Goal: Navigation & Orientation: Find specific page/section

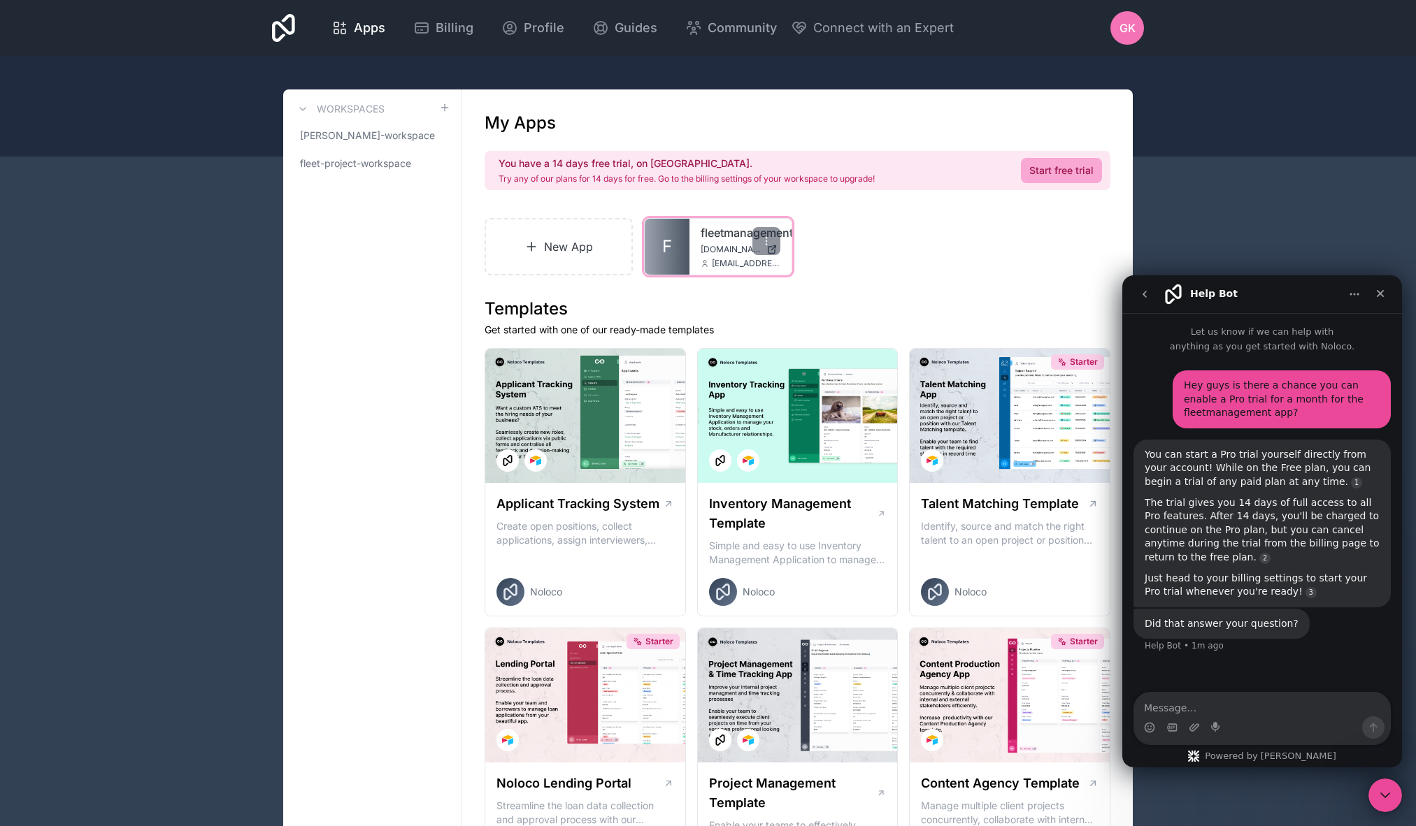
click at [730, 231] on link "fleetmanagementapp" at bounding box center [740, 232] width 80 height 17
click at [765, 242] on icon at bounding box center [766, 241] width 11 height 11
click at [768, 240] on icon at bounding box center [766, 241] width 11 height 11
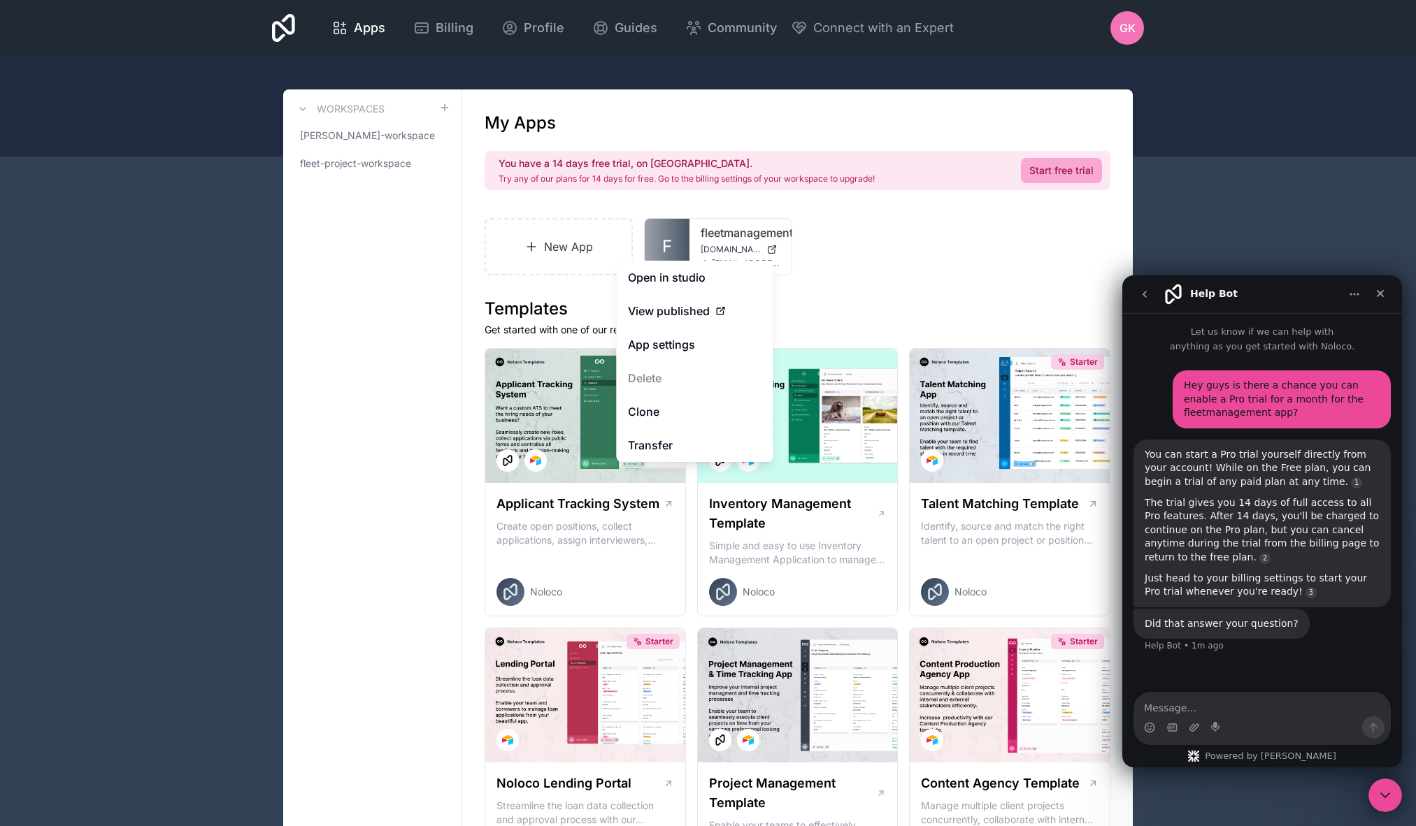
click at [920, 268] on div "New App F fleetmanagementapp [DOMAIN_NAME] [EMAIL_ADDRESS][DOMAIN_NAME]" at bounding box center [797, 246] width 626 height 57
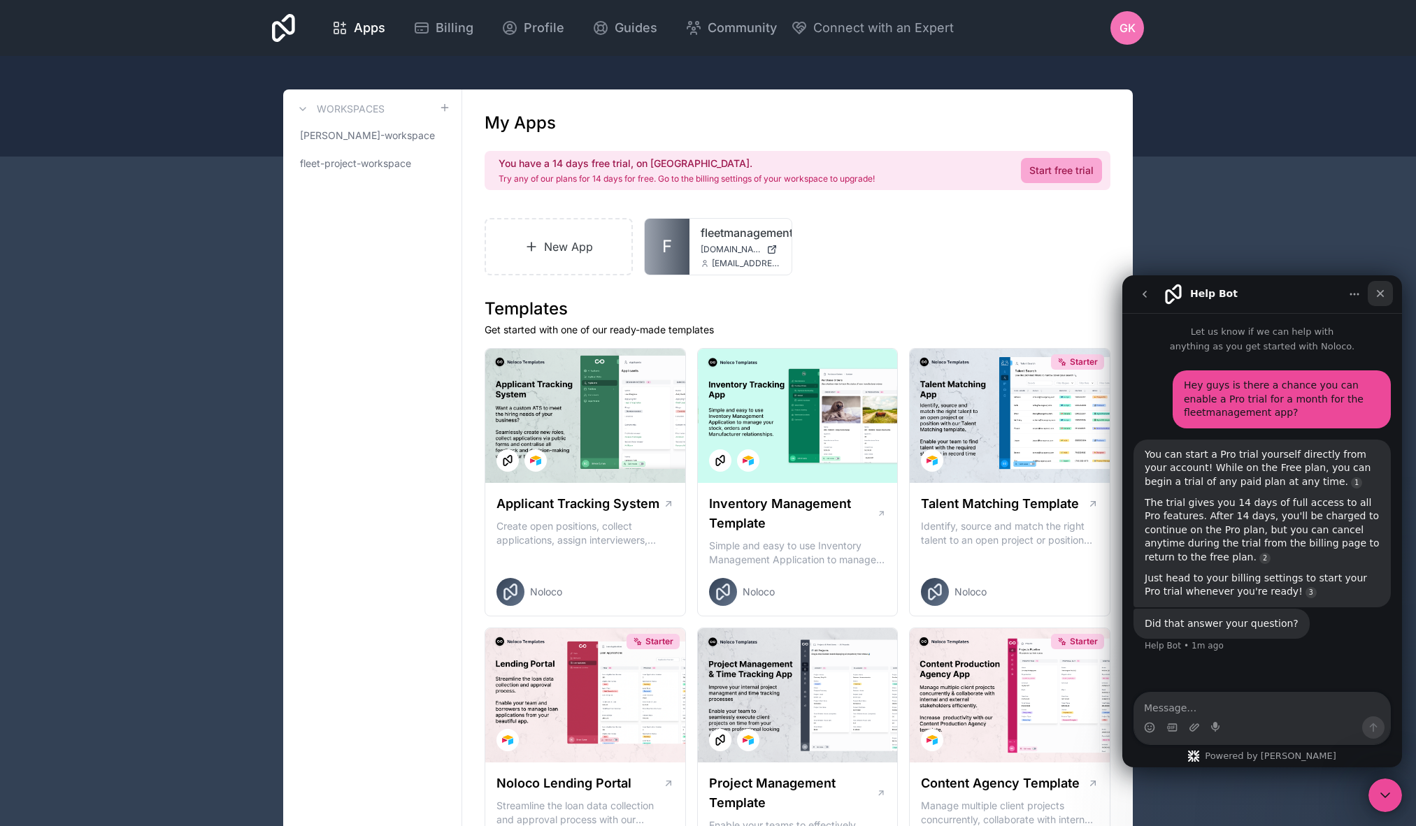
click at [1381, 297] on icon "Close" at bounding box center [1379, 293] width 11 height 11
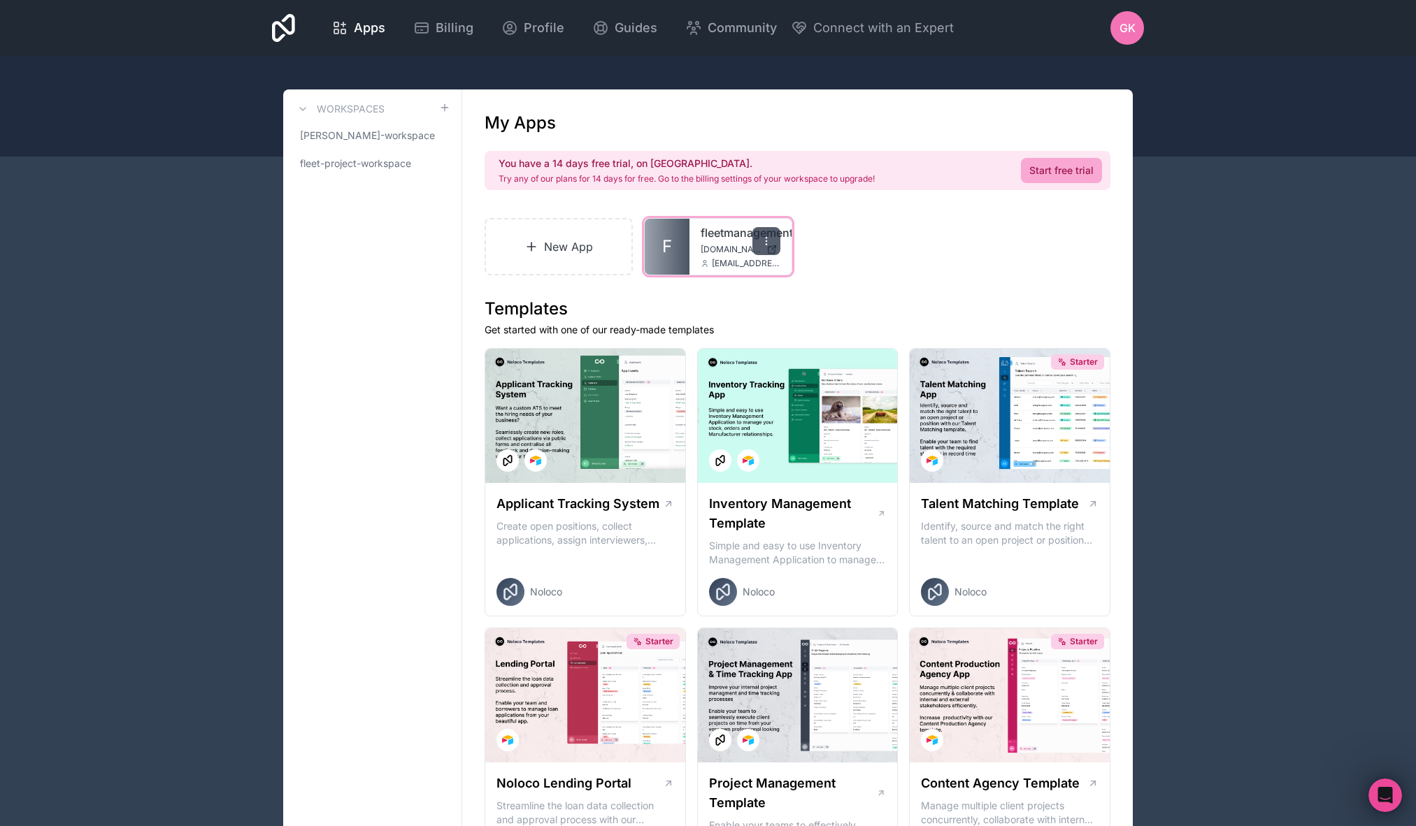
click at [768, 236] on icon at bounding box center [766, 241] width 11 height 11
click at [994, 266] on div "New App F fleetmanagementapp [DOMAIN_NAME] [EMAIL_ADDRESS][DOMAIN_NAME]" at bounding box center [797, 246] width 626 height 57
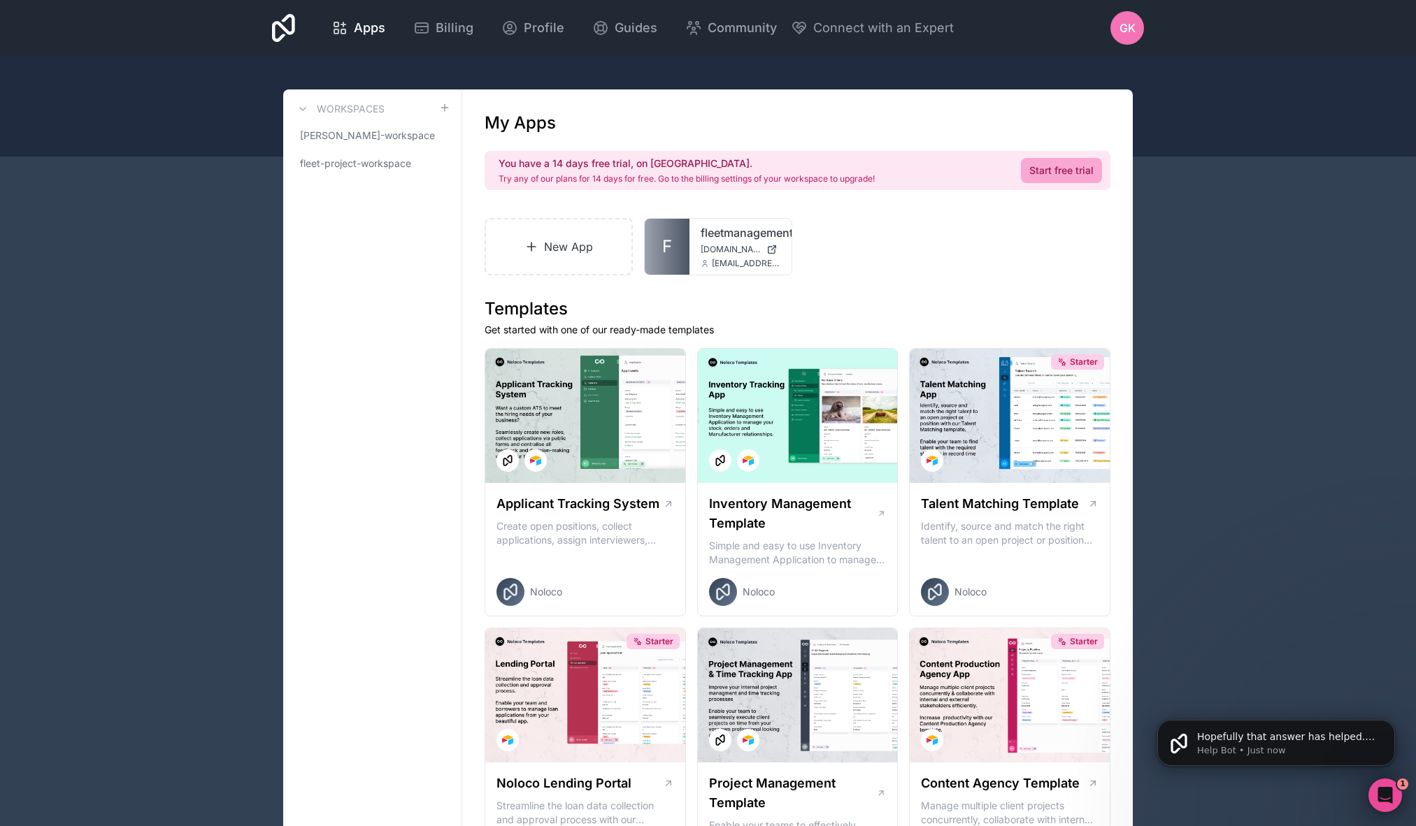
scroll to position [135, 0]
